Goal: Task Accomplishment & Management: Manage account settings

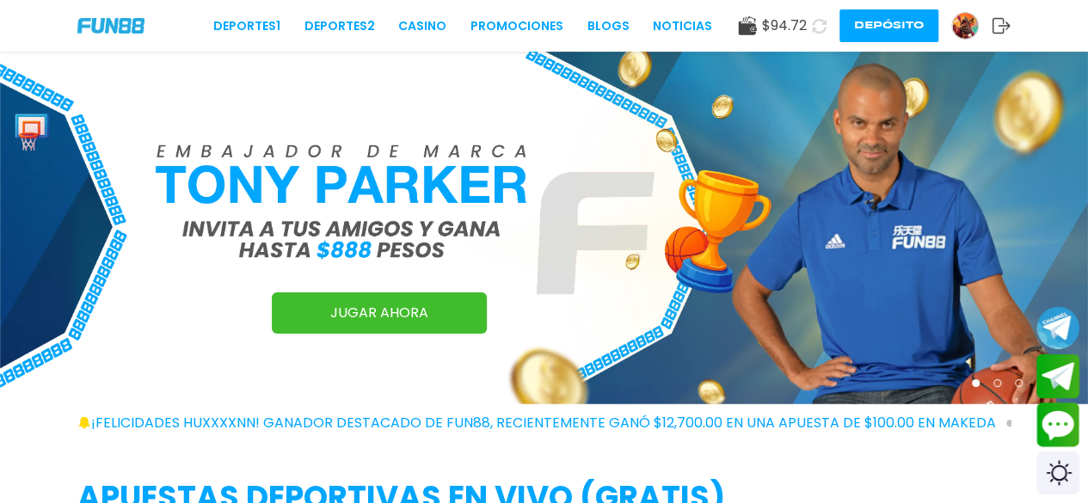
click at [962, 28] on img at bounding box center [965, 26] width 26 height 26
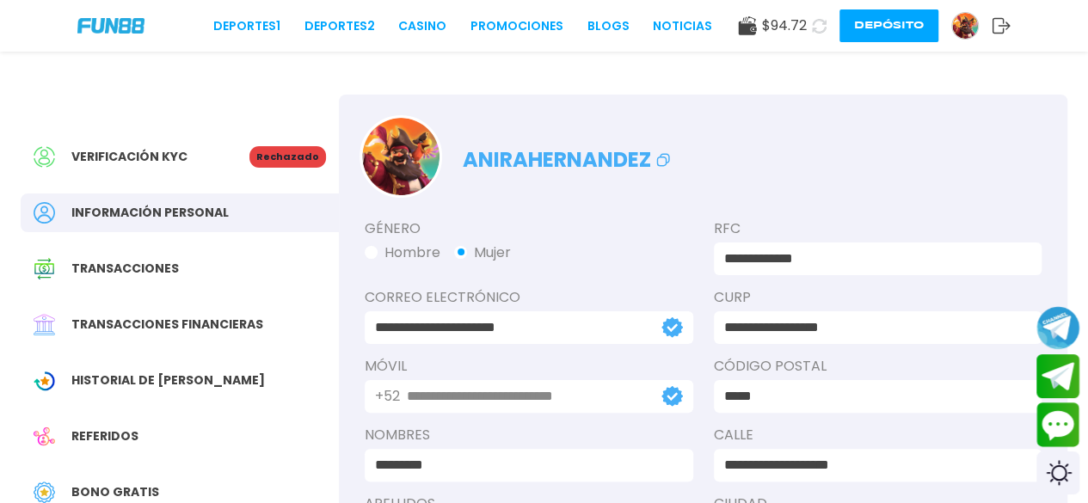
click at [134, 292] on div "Verificación KYC Rechazado Información personal Transacciones Transacciones fin…" at bounding box center [180, 417] width 318 height 645
click at [136, 316] on span "Transacciones financieras" at bounding box center [167, 325] width 192 height 18
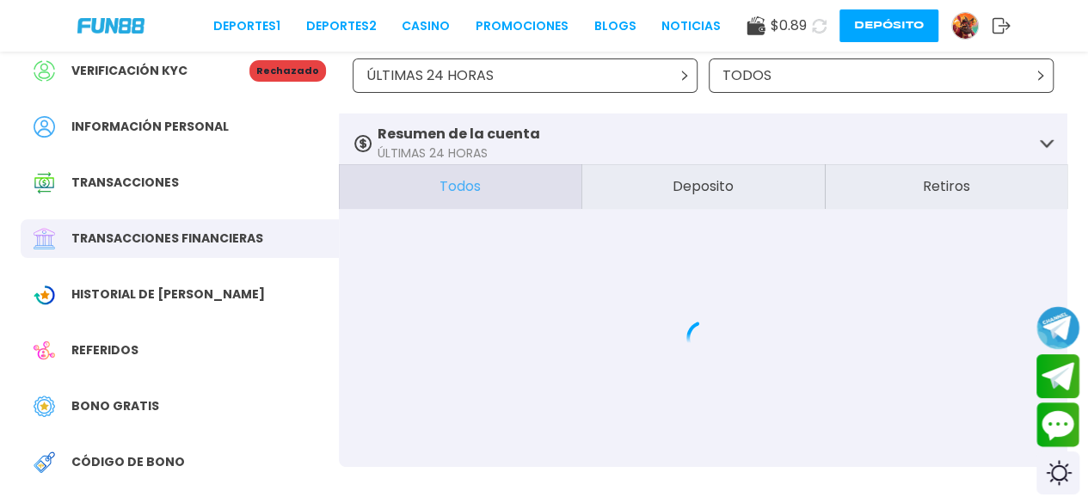
click at [122, 338] on div "Referidos" at bounding box center [180, 350] width 318 height 39
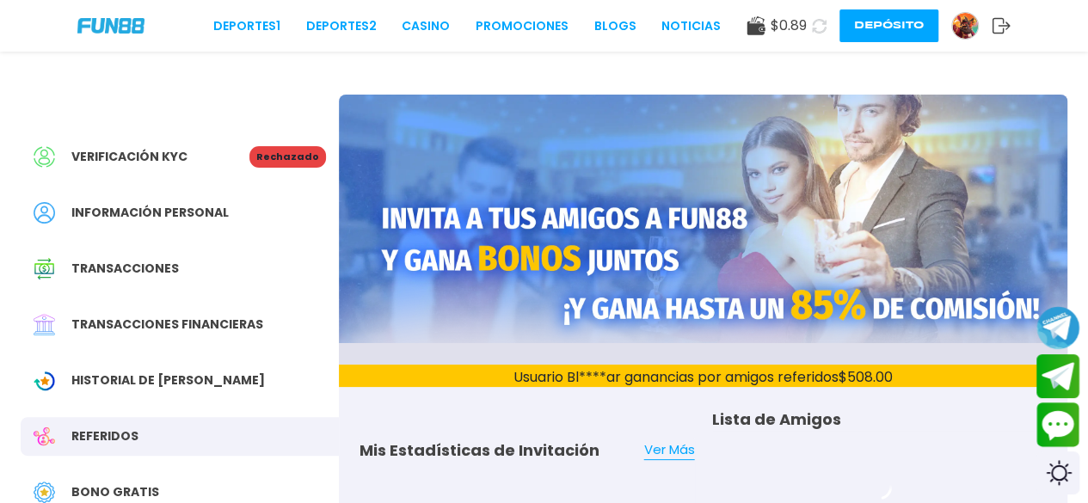
scroll to position [258, 0]
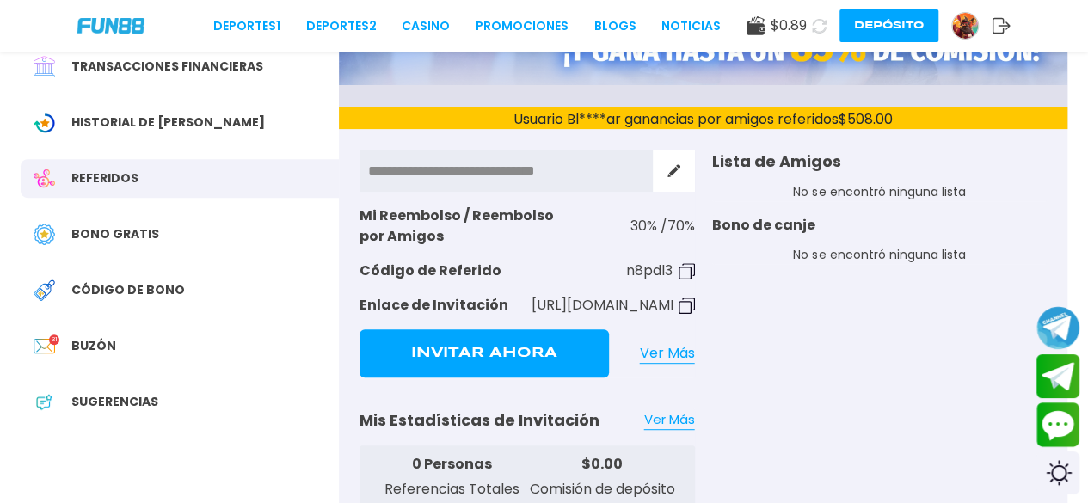
click at [117, 410] on span "Sugerencias" at bounding box center [114, 402] width 87 height 18
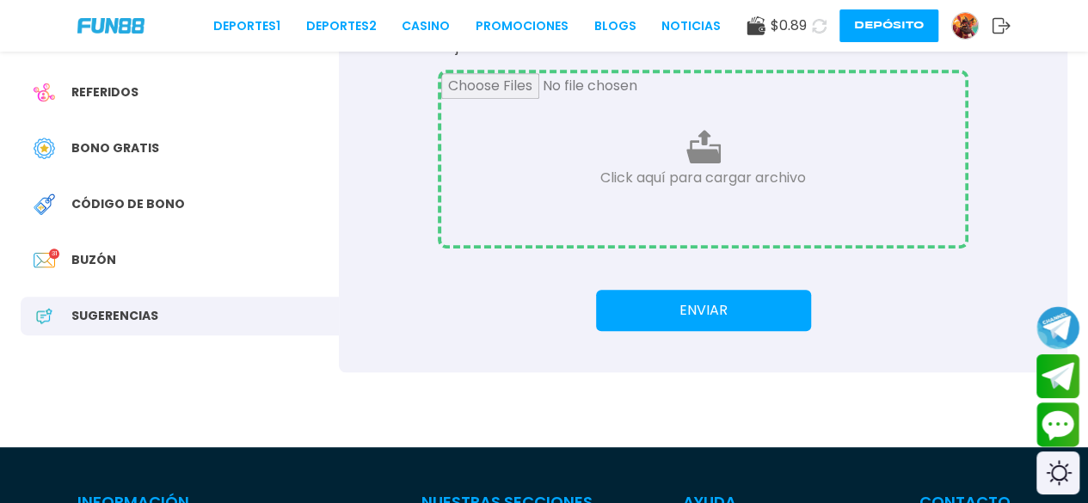
click at [98, 256] on span "Buzón" at bounding box center [93, 260] width 45 height 18
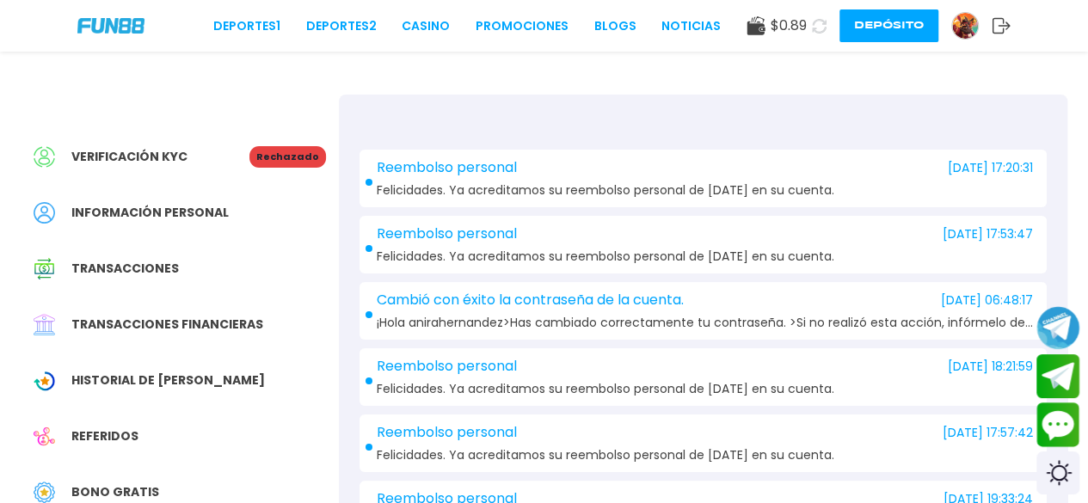
click at [142, 201] on div "Información personal" at bounding box center [180, 213] width 318 height 39
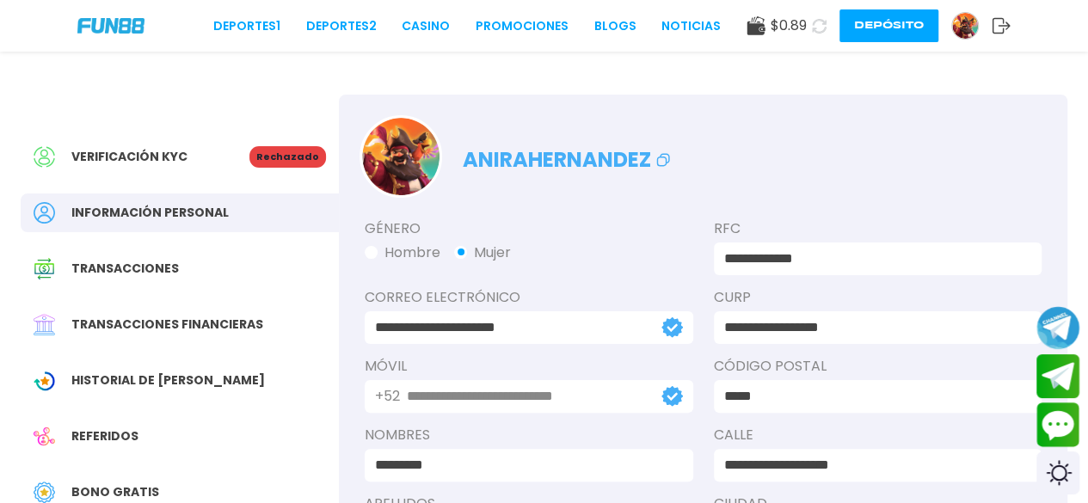
click at [158, 250] on div "Transacciones" at bounding box center [180, 269] width 318 height 39
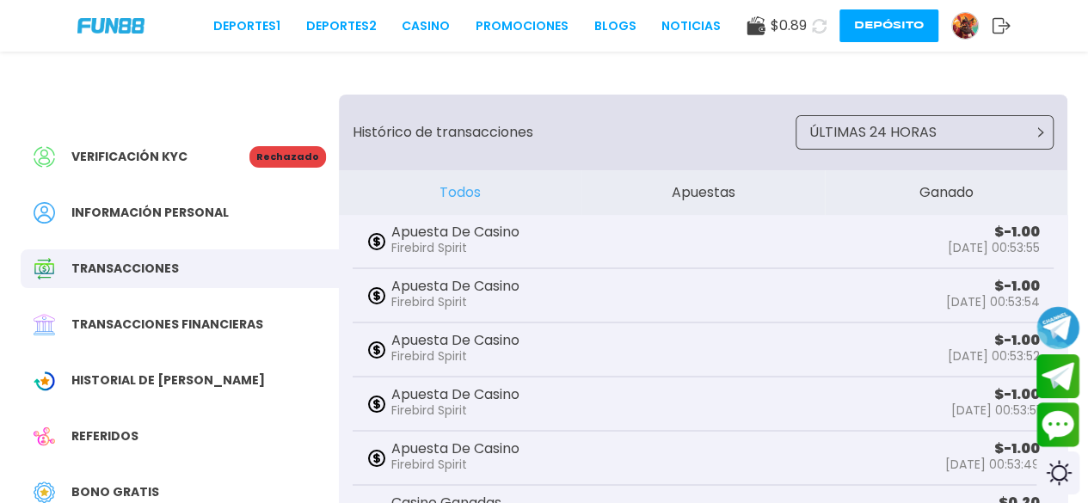
scroll to position [86, 0]
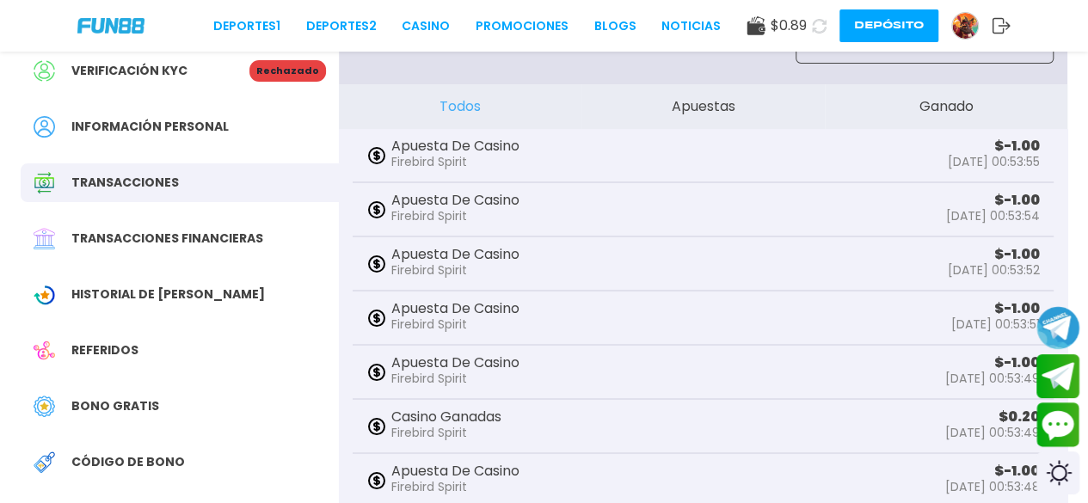
click at [153, 237] on span "Transacciones financieras" at bounding box center [167, 239] width 192 height 18
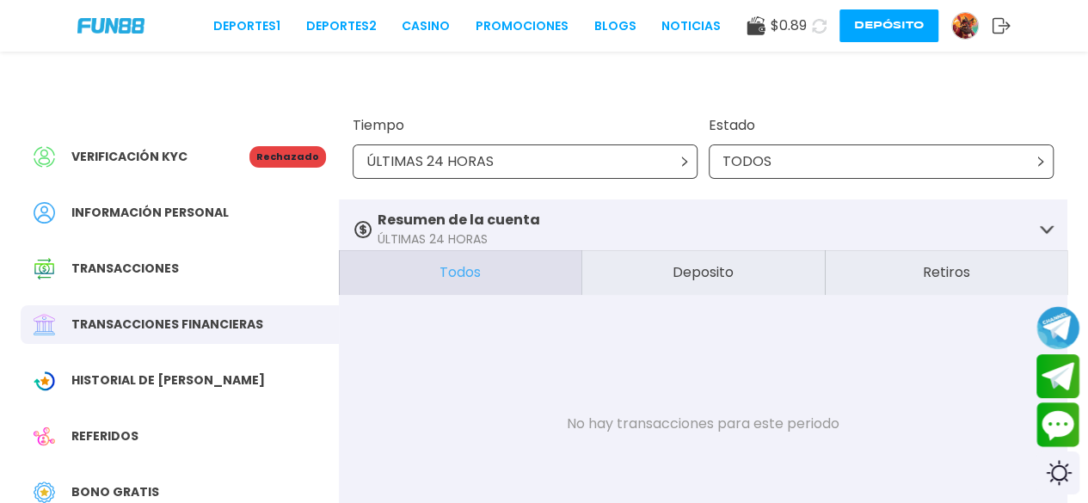
click at [120, 388] on span "Historial de Bonos" at bounding box center [168, 381] width 194 height 18
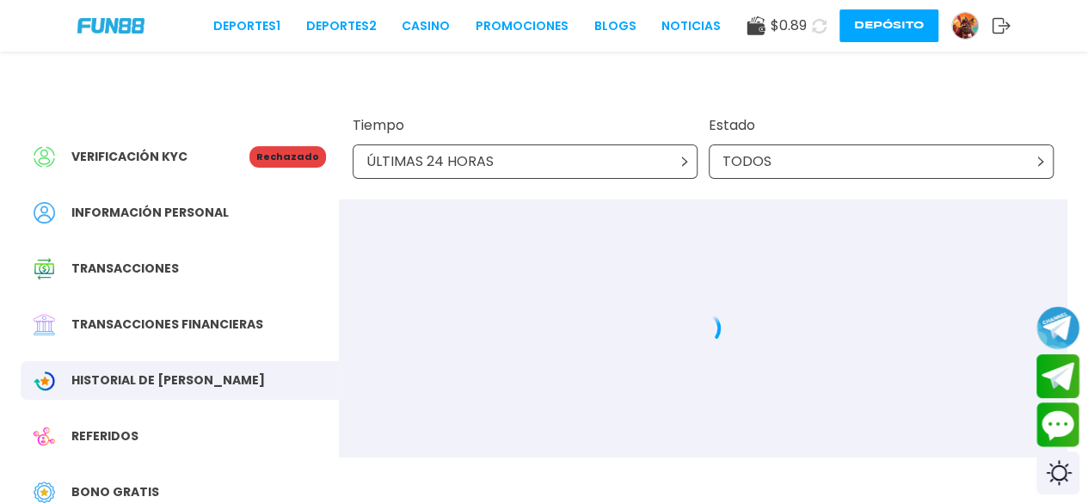
scroll to position [86, 0]
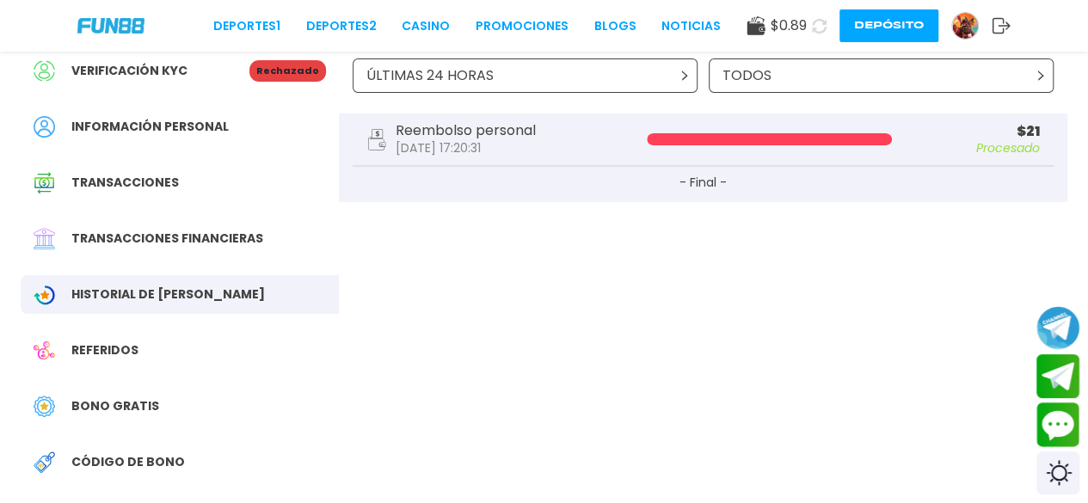
click at [125, 354] on span "Referidos" at bounding box center [104, 351] width 67 height 18
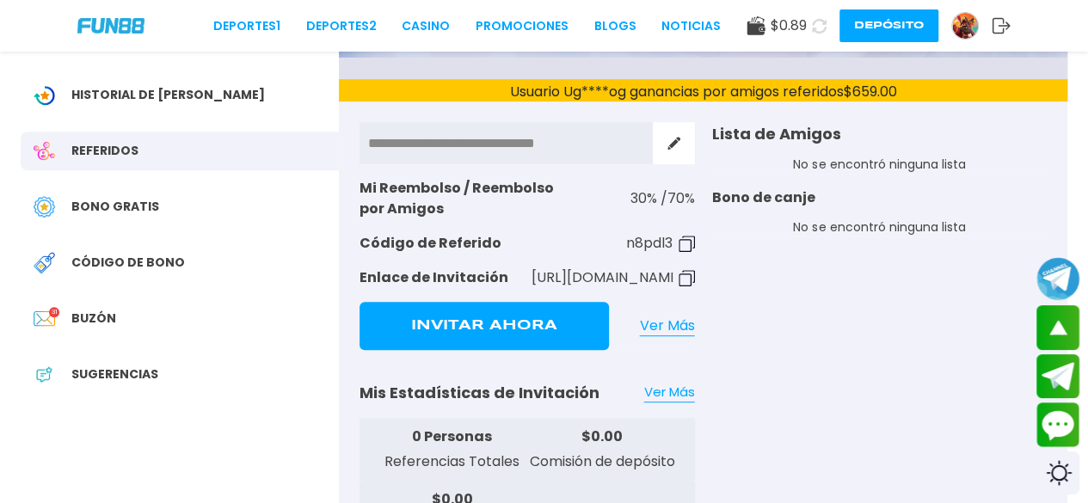
scroll to position [258, 0]
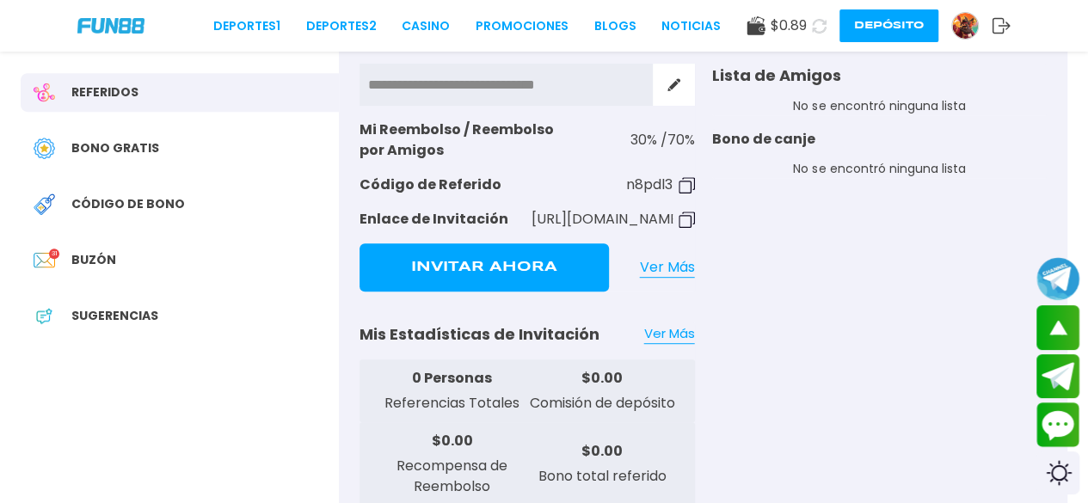
click at [110, 312] on span "Sugerencias" at bounding box center [114, 316] width 87 height 18
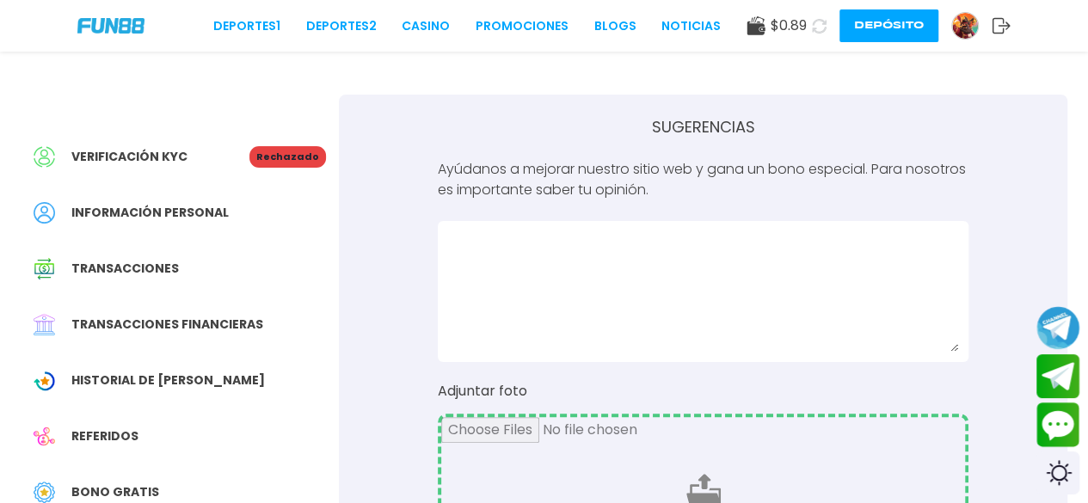
click at [965, 24] on img at bounding box center [965, 26] width 26 height 26
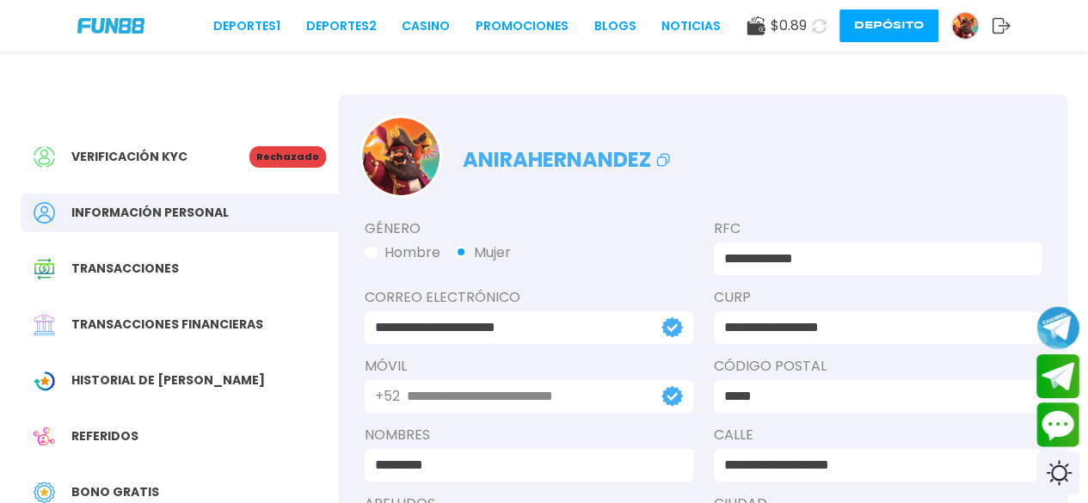
click at [1005, 23] on icon at bounding box center [1001, 25] width 19 height 17
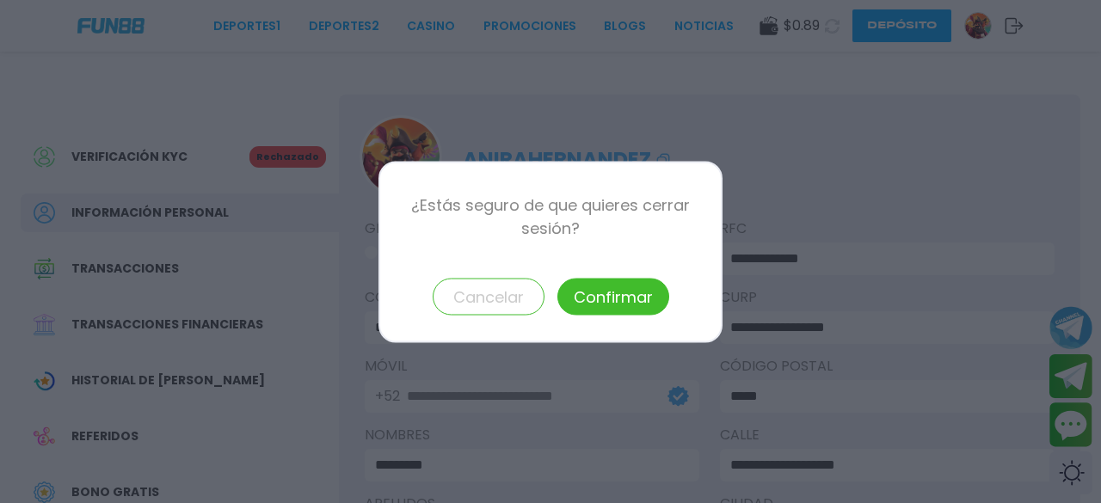
click at [644, 311] on button "Confirmar" at bounding box center [614, 296] width 112 height 37
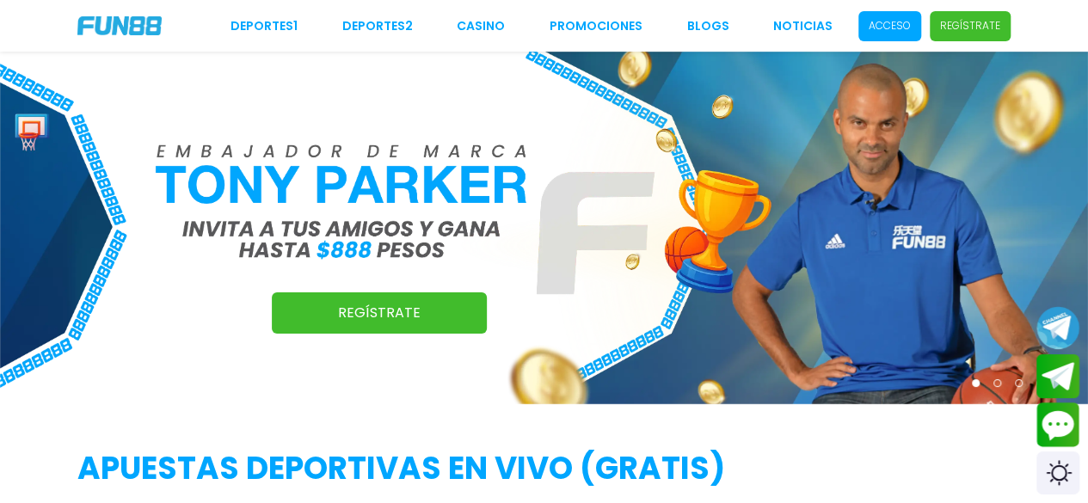
click at [872, 24] on span "Acceso" at bounding box center [890, 26] width 63 height 30
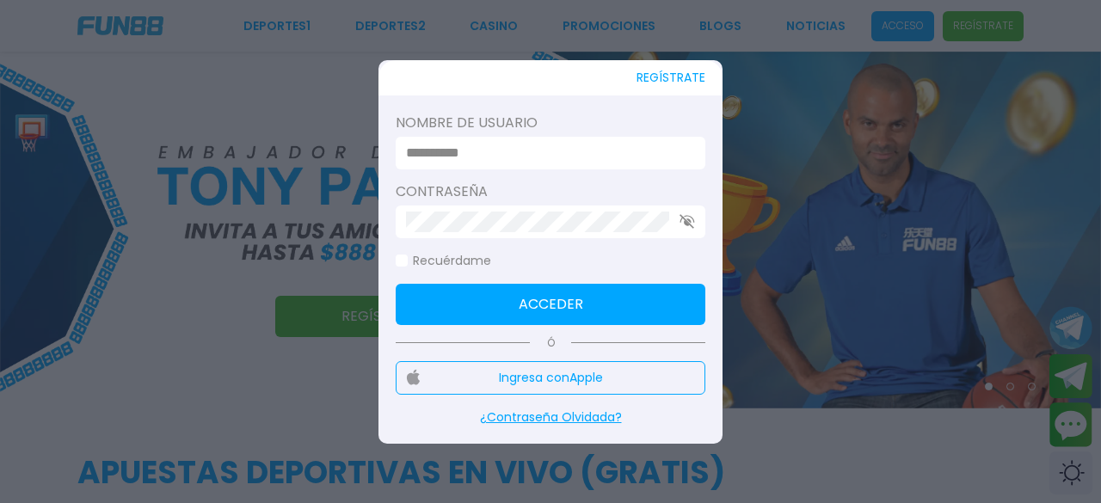
click at [488, 163] on div at bounding box center [551, 153] width 310 height 33
click at [479, 145] on input at bounding box center [545, 153] width 279 height 21
type input "*******"
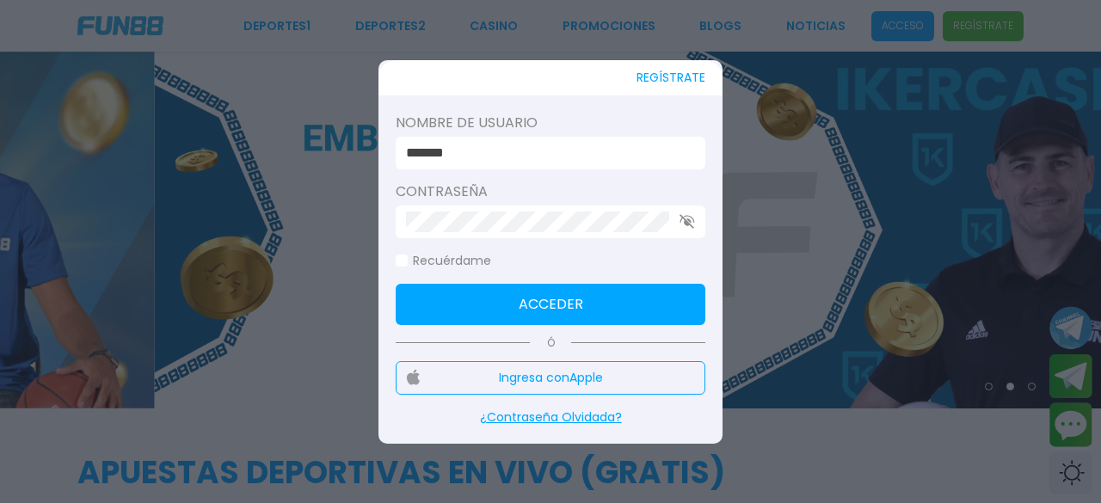
click button "Acceder" at bounding box center [551, 304] width 310 height 41
